Goal: Task Accomplishment & Management: Use online tool/utility

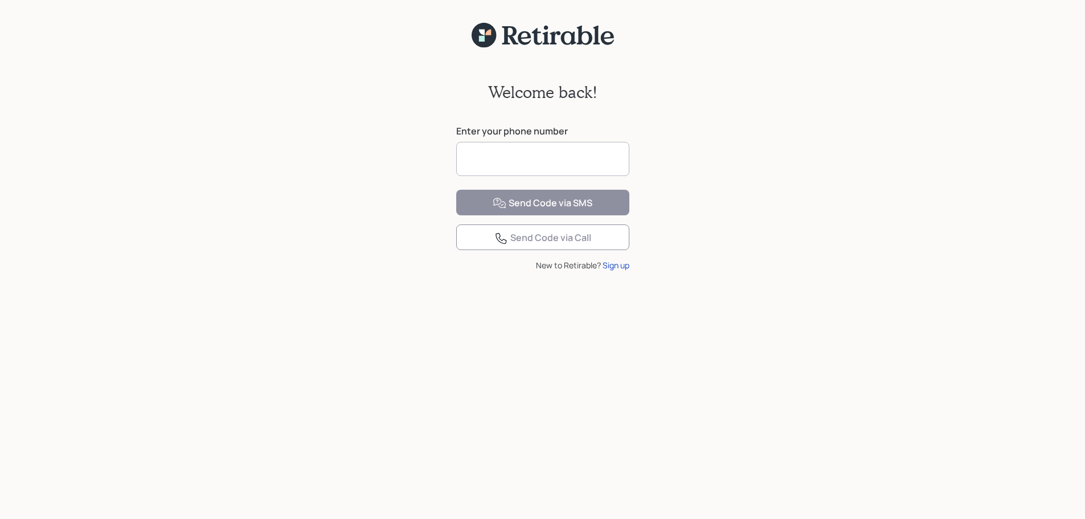
click at [594, 155] on input at bounding box center [542, 159] width 173 height 34
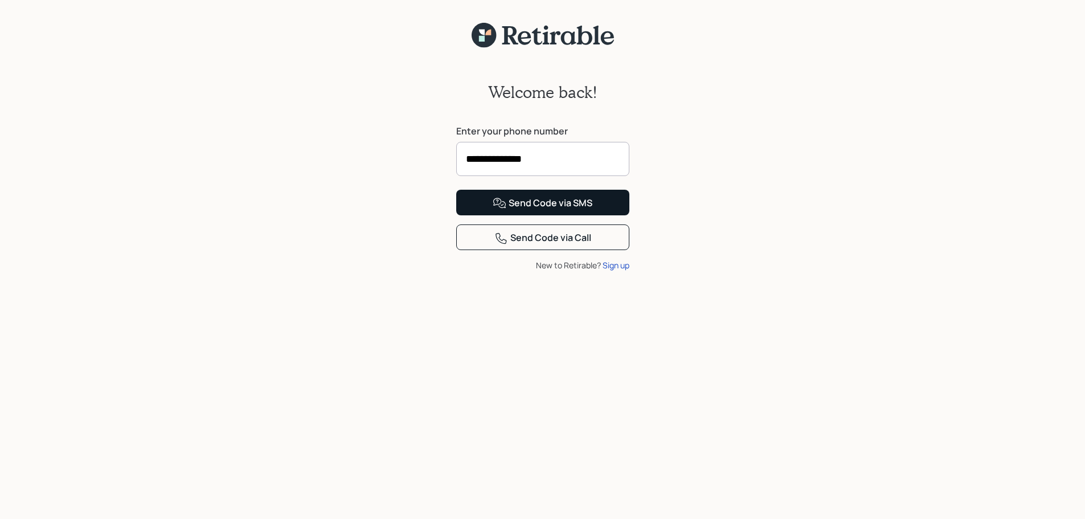
type input "**********"
click at [574, 210] on div "Send Code via SMS" at bounding box center [542, 203] width 100 height 14
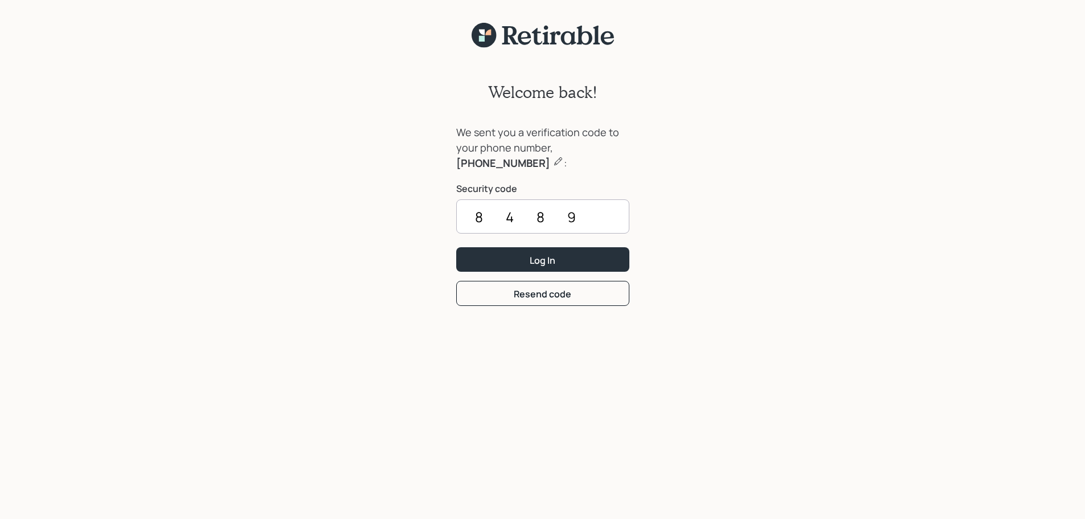
type input "8489"
click at [574, 254] on button "Log In" at bounding box center [542, 259] width 173 height 24
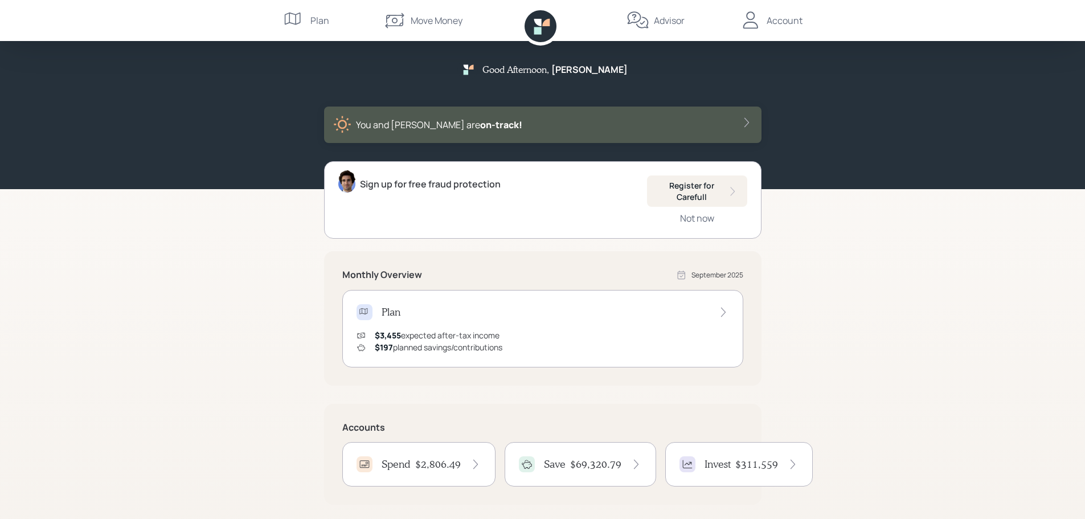
click at [427, 24] on div "Move Money" at bounding box center [436, 21] width 52 height 14
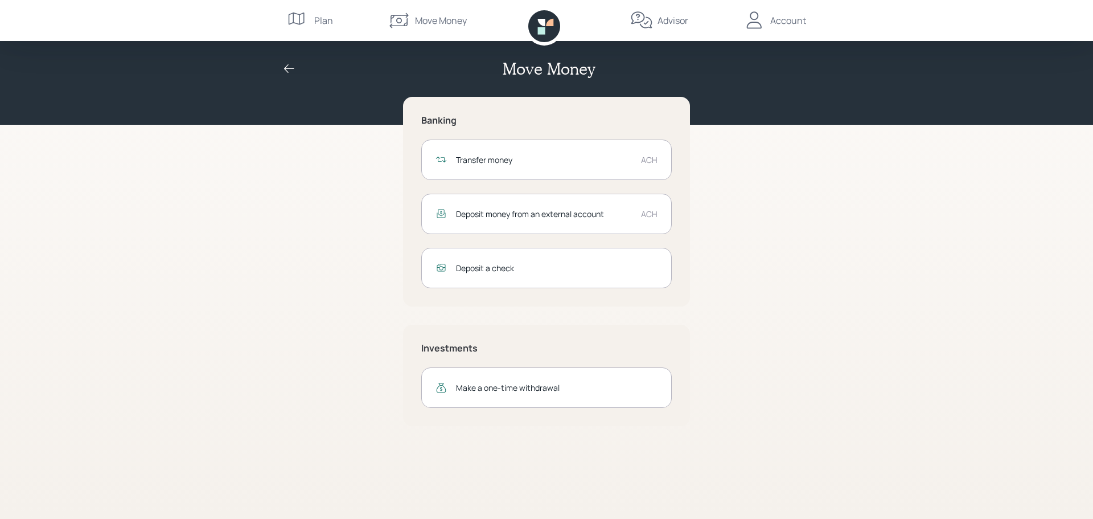
click at [492, 157] on div "Transfer money" at bounding box center [544, 160] width 176 height 12
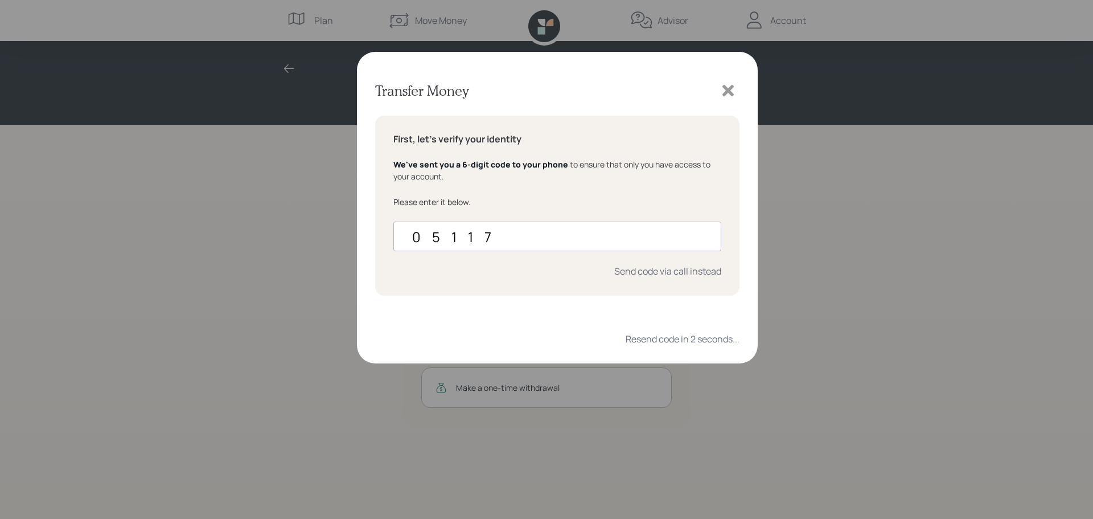
type input "051174"
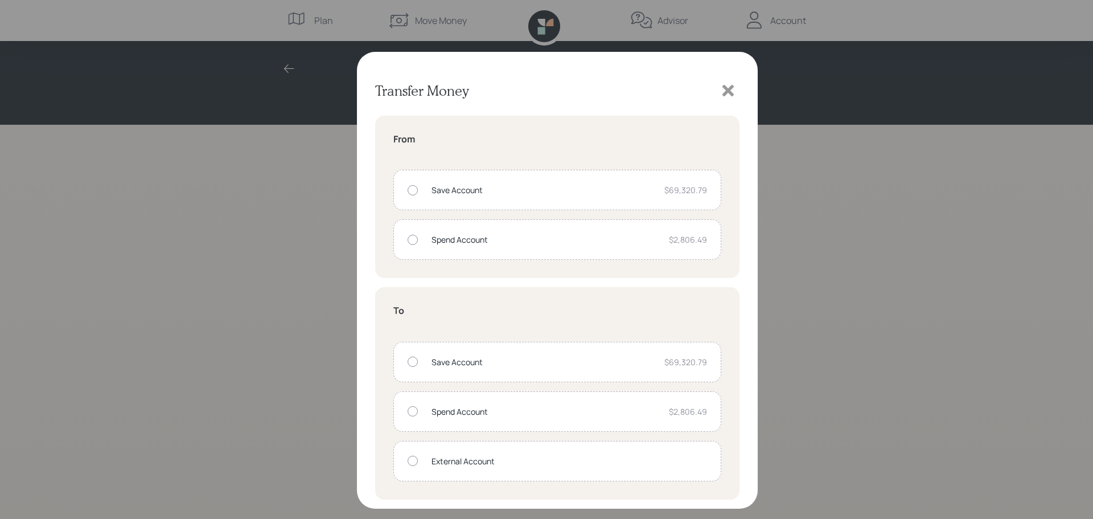
click at [411, 242] on div at bounding box center [413, 240] width 10 height 10
radio input "true"
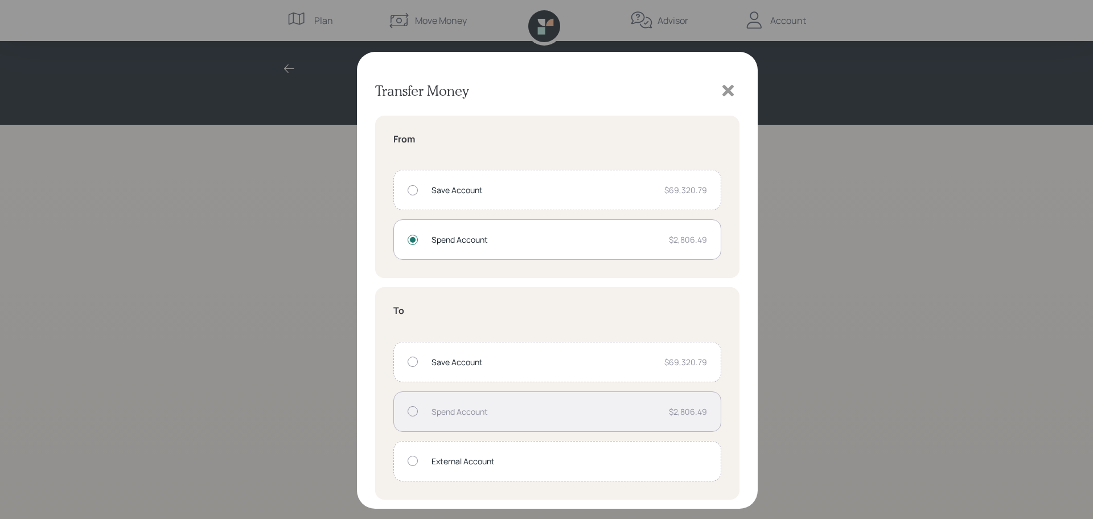
click at [410, 459] on div at bounding box center [413, 460] width 10 height 10
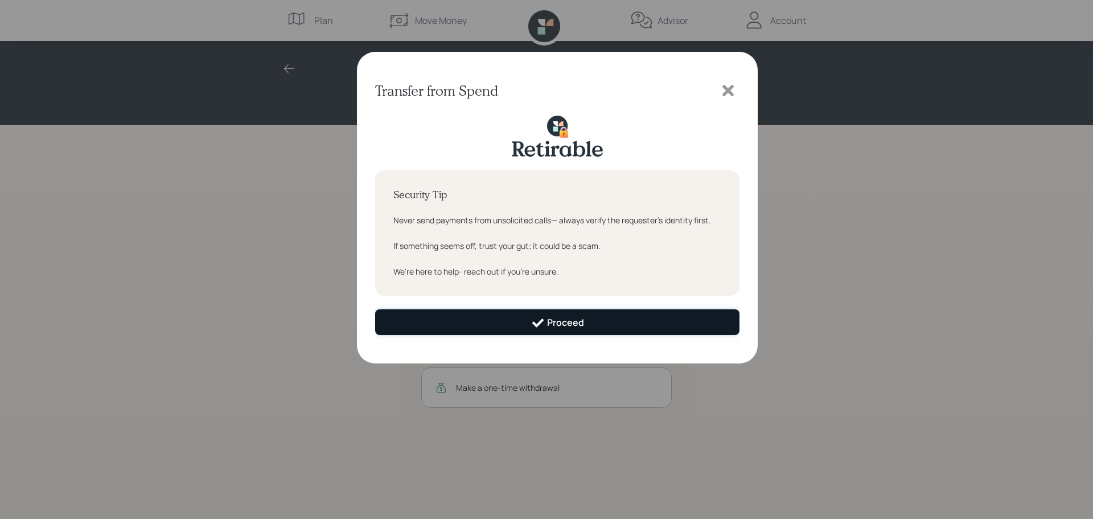
click at [563, 325] on div "Proceed" at bounding box center [557, 323] width 53 height 14
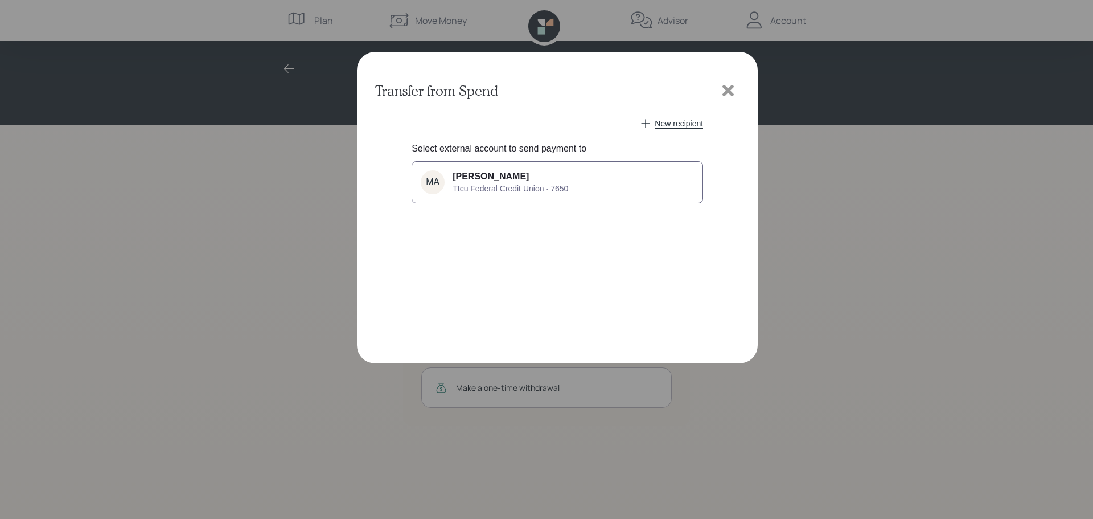
click at [492, 180] on span "[PERSON_NAME]" at bounding box center [491, 176] width 76 height 10
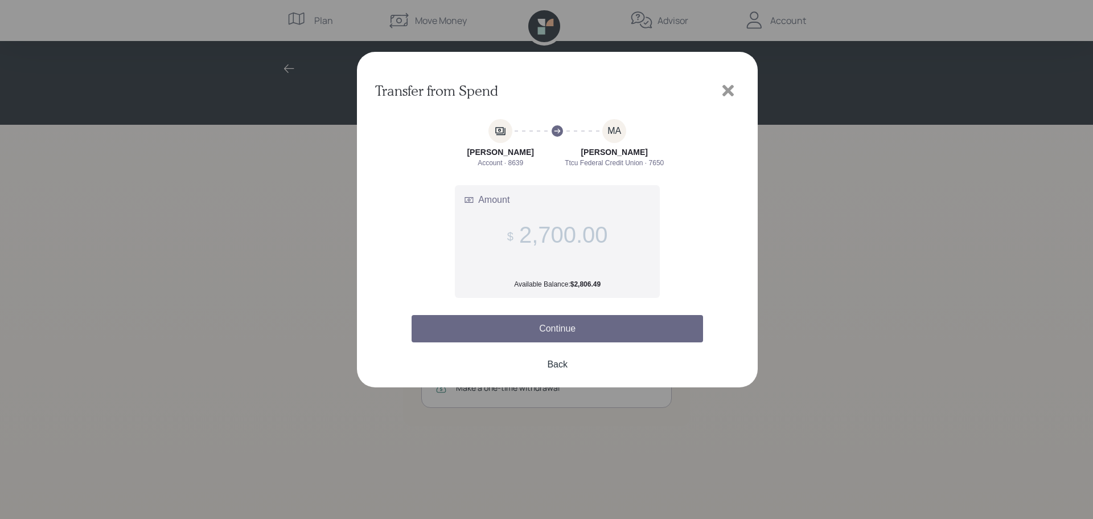
type input "2,700.00"
click at [573, 325] on button "Continue" at bounding box center [557, 328] width 291 height 27
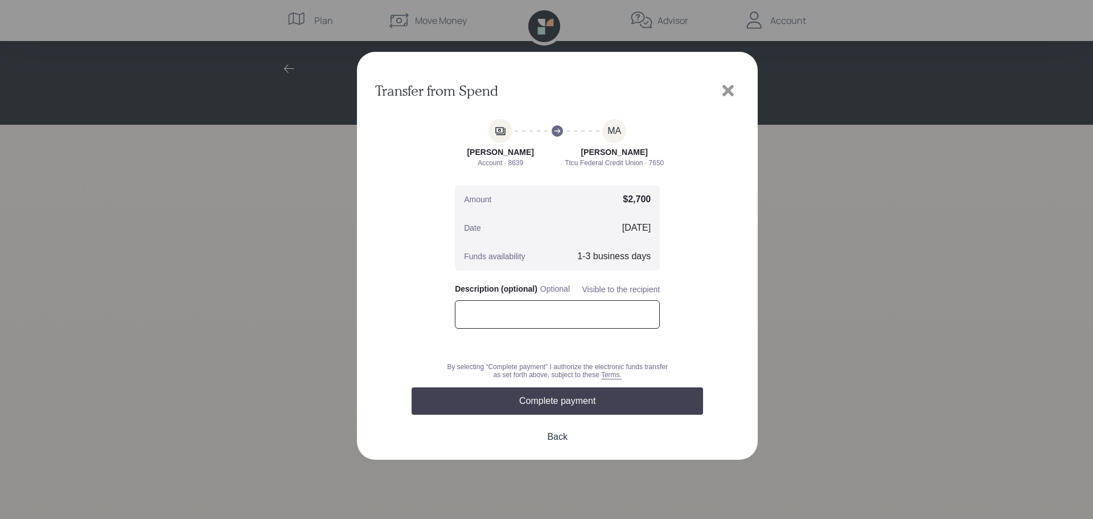
click at [572, 304] on input "text" at bounding box center [557, 314] width 205 height 28
type input "H"
type input "h"
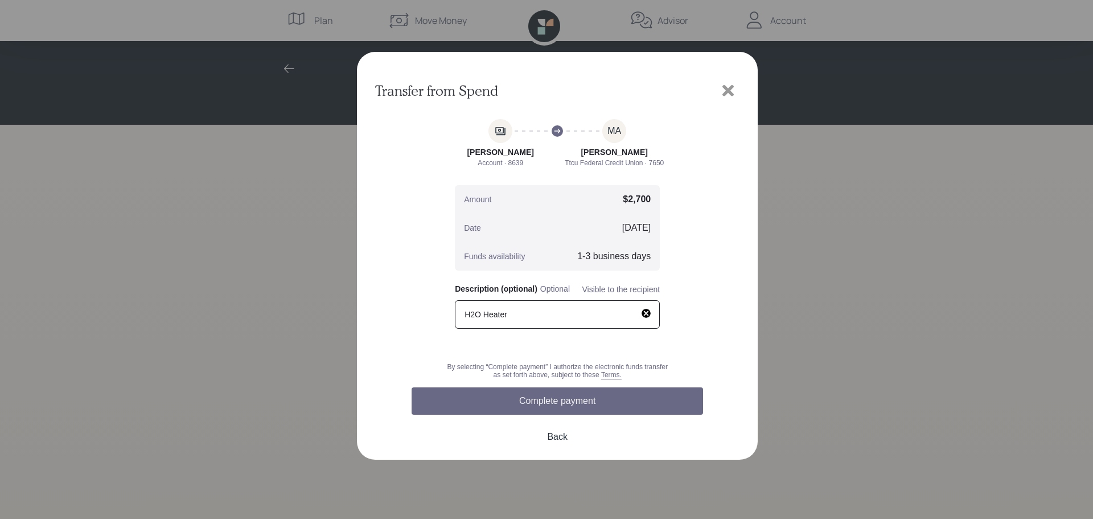
type input "H2O Heater"
click at [556, 403] on button "Complete payment" at bounding box center [557, 400] width 291 height 27
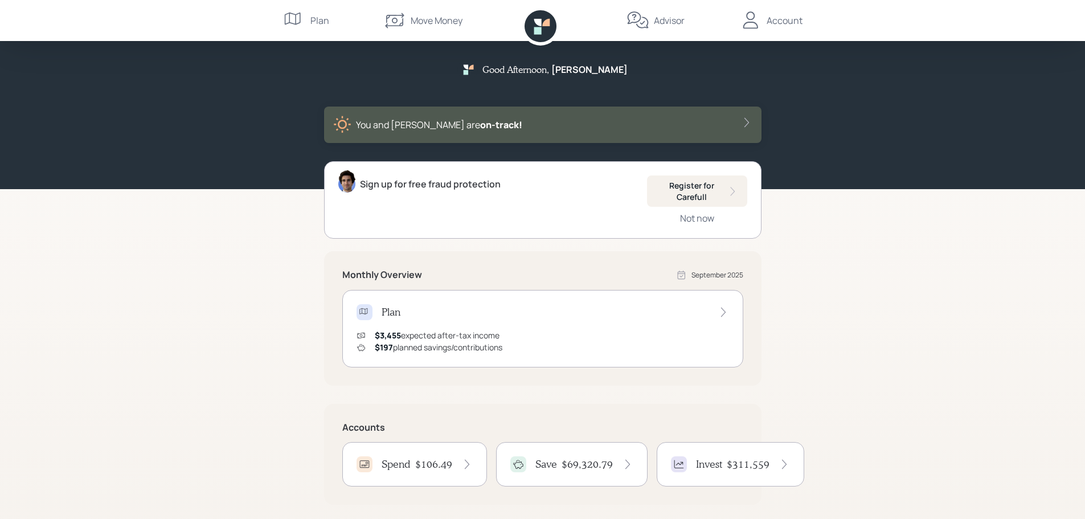
click at [767, 20] on div "Account" at bounding box center [784, 21] width 36 height 14
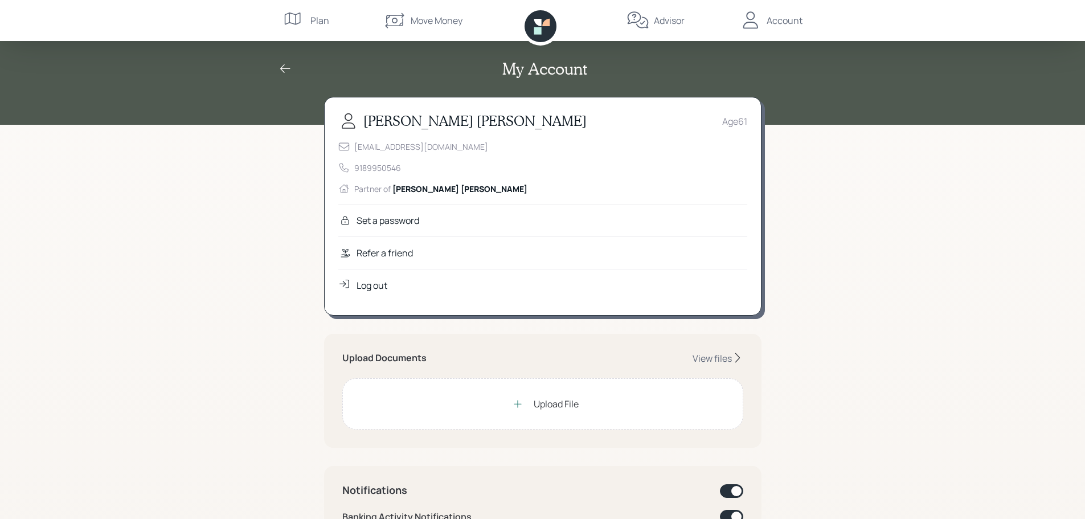
click at [379, 285] on div "Log out" at bounding box center [371, 285] width 31 height 14
